Goal: Check status

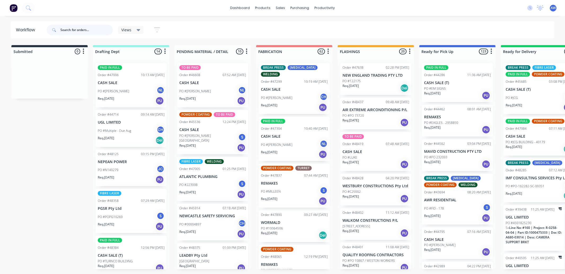
click at [81, 30] on input "text" at bounding box center [86, 30] width 52 height 11
type input "48414"
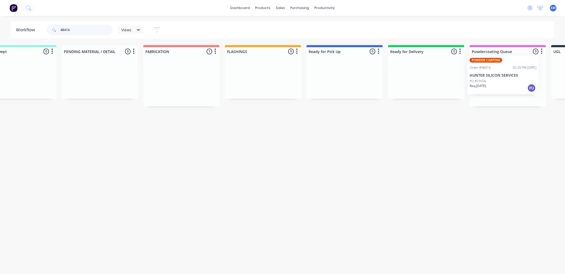
drag, startPoint x: 363, startPoint y: 97, endPoint x: 467, endPoint y: 89, distance: 103.9
click at [494, 73] on div "Submitted 0 Sort By Created date Required date Order number Customer name Most …" at bounding box center [324, 75] width 883 height 61
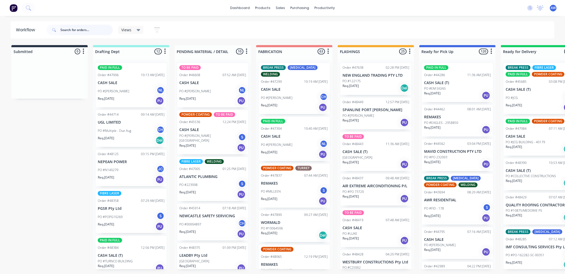
click at [73, 29] on input "text" at bounding box center [86, 30] width 52 height 11
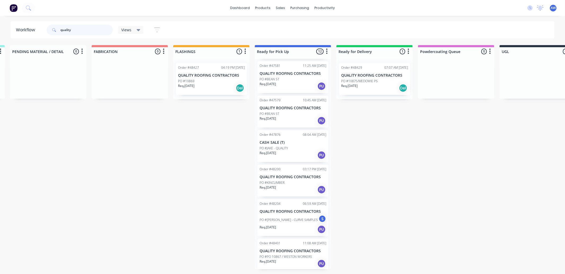
scroll to position [209, 0]
click at [284, 217] on div "Order #45697 01:06 PM 24/06/25 QUALITY ROOFING CONTRACTORS PO #WARATAH Req. 24/…" at bounding box center [293, 164] width 76 height 210
click at [179, 215] on div "Submitted 0 Sort By Created date Required date Order number Customer name Most …" at bounding box center [273, 157] width 883 height 224
click at [290, 221] on p "PO #[PERSON_NAME] - CURVE SAMPLES" at bounding box center [289, 218] width 58 height 5
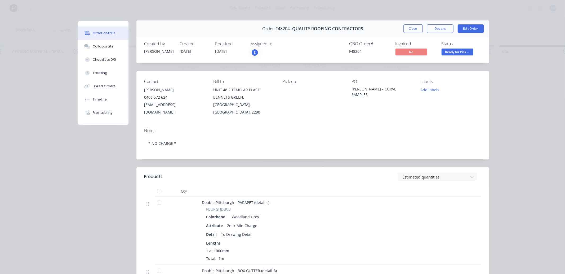
scroll to position [0, 0]
click at [408, 25] on button "Close" at bounding box center [412, 29] width 19 height 8
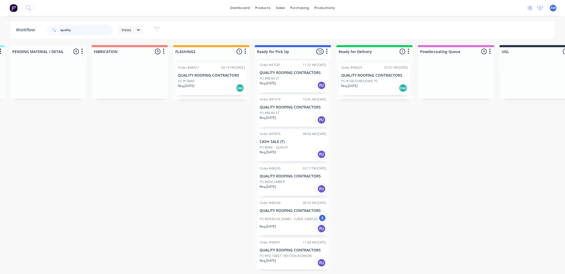
click at [74, 31] on input "quality" at bounding box center [86, 30] width 52 height 11
type input "q"
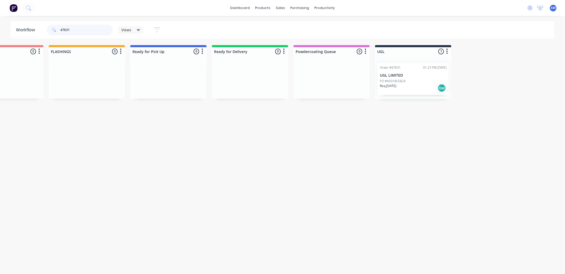
scroll to position [0, 301]
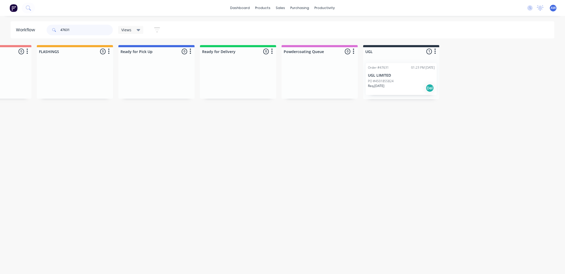
type input "47631"
click at [412, 82] on div "PO #4501855824" at bounding box center [401, 81] width 67 height 5
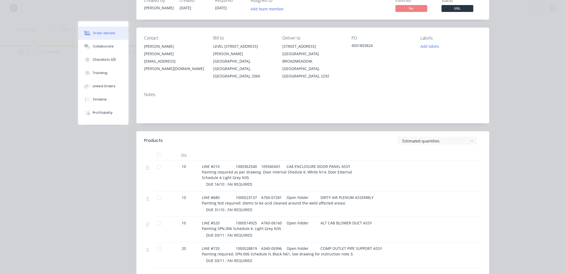
scroll to position [0, 0]
